Goal: Transaction & Acquisition: Purchase product/service

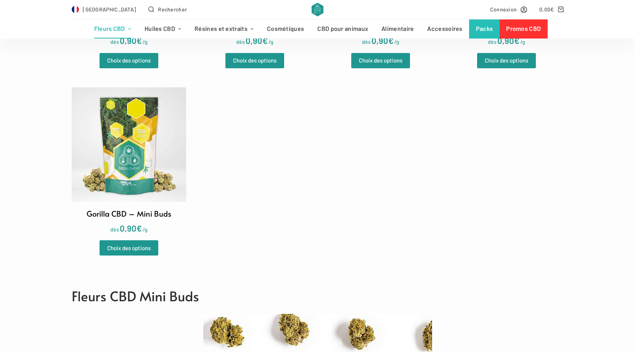
scroll to position [382, 0]
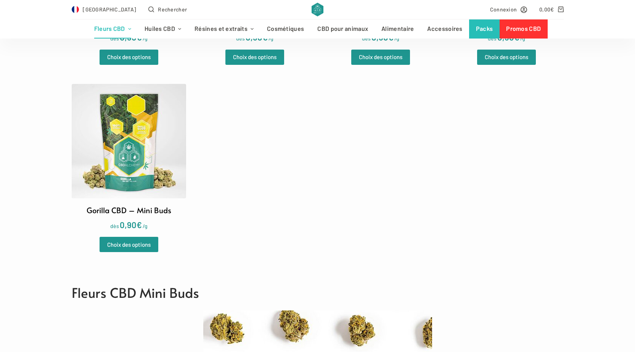
click at [158, 172] on img at bounding box center [129, 141] width 114 height 114
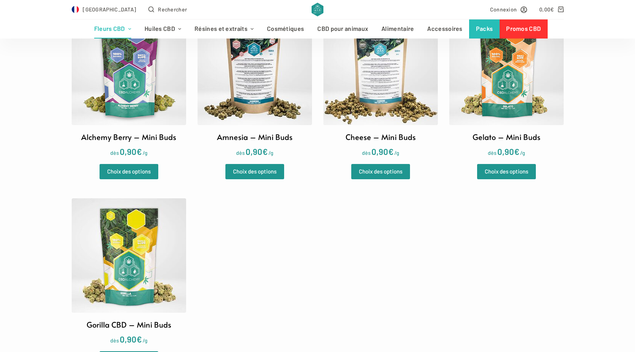
scroll to position [229, 0]
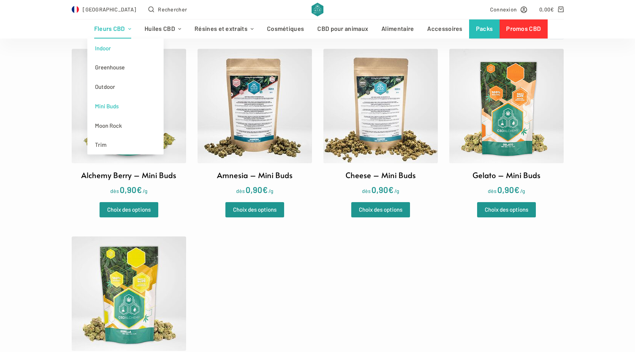
click at [103, 45] on link "Indoor" at bounding box center [125, 48] width 76 height 19
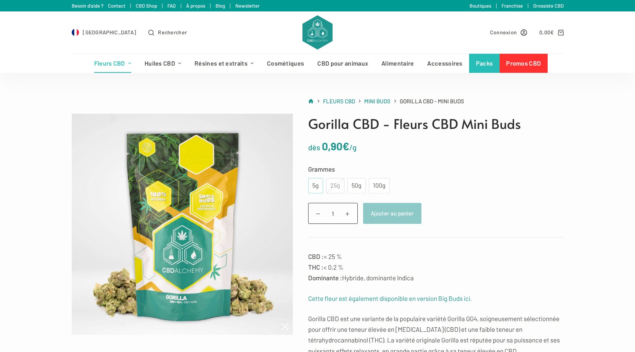
click at [319, 182] on div "5g" at bounding box center [315, 185] width 15 height 15
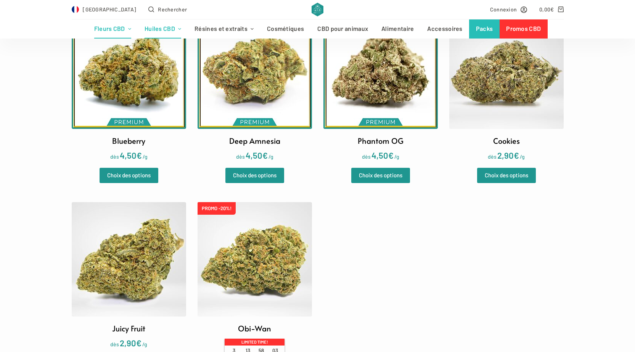
scroll to position [191, 0]
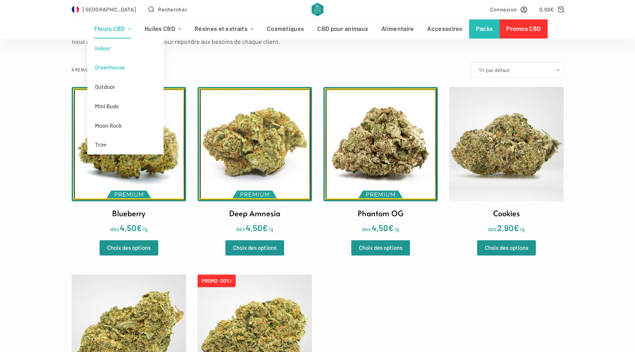
click at [116, 69] on link "Greenhouse" at bounding box center [125, 67] width 76 height 19
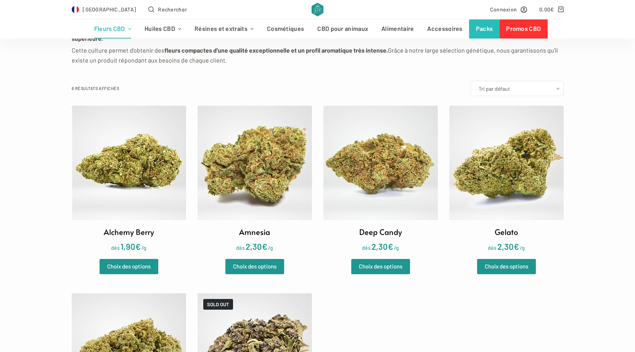
scroll to position [191, 0]
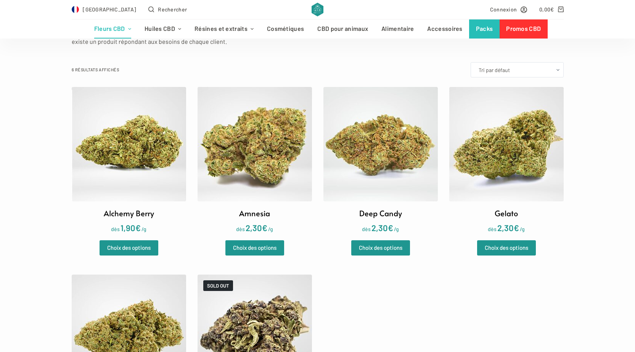
click at [266, 149] on img at bounding box center [255, 144] width 114 height 114
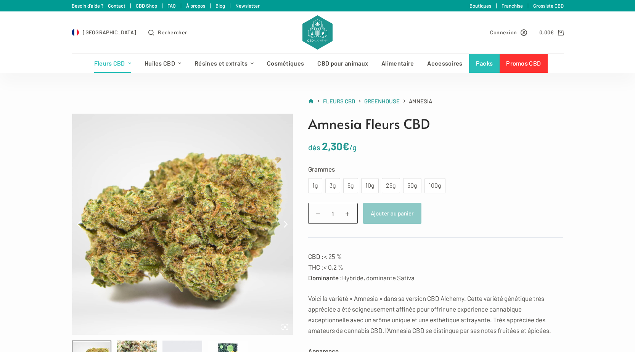
click at [521, 65] on link "Promos CBD" at bounding box center [524, 63] width 48 height 19
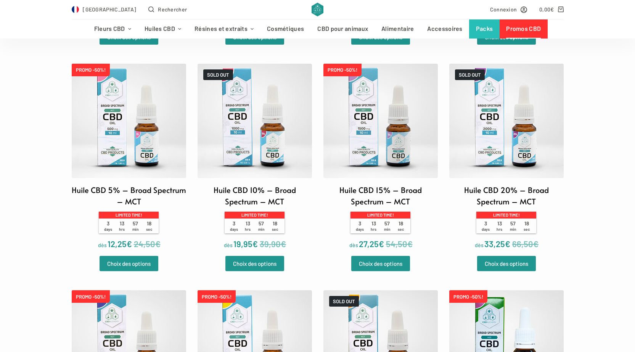
scroll to position [1335, 0]
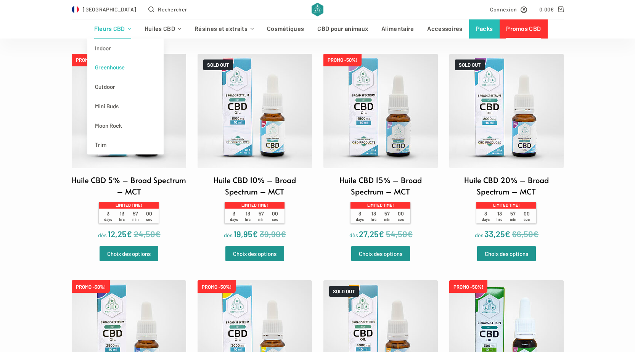
click at [118, 66] on link "Greenhouse" at bounding box center [125, 67] width 76 height 19
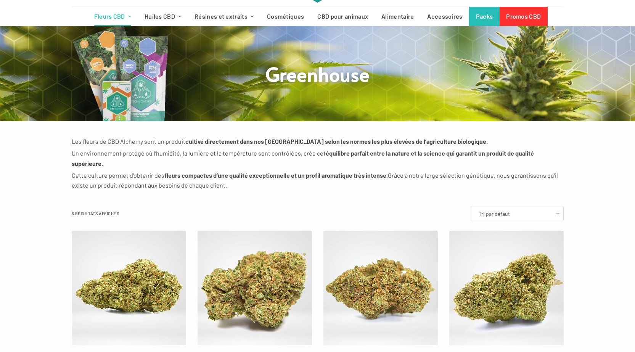
scroll to position [191, 0]
